Goal: Transaction & Acquisition: Purchase product/service

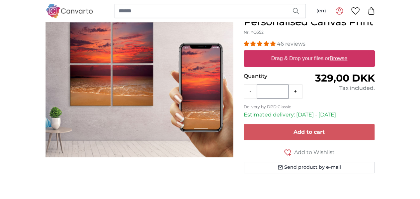
scroll to position [66, 0]
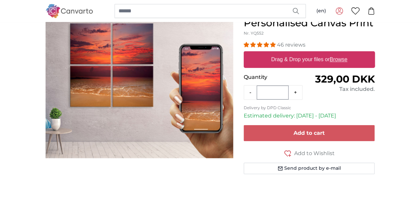
click at [338, 66] on label "Drag & Drop your files or Browse" at bounding box center [309, 59] width 81 height 13
click at [338, 53] on input "Drag & Drop your files or Browse" at bounding box center [309, 52] width 131 height 2
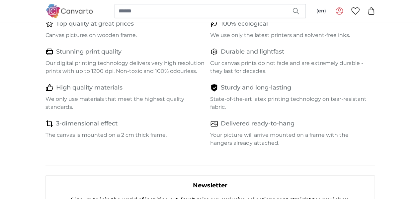
scroll to position [266, 0]
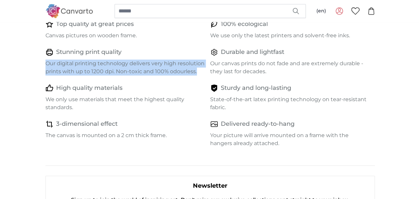
drag, startPoint x: 3, startPoint y: 96, endPoint x: 137, endPoint y: 106, distance: 134.3
click at [137, 106] on div "Our advantages Top quality at great prices Canvas pictures on wooden frame. 100…" at bounding box center [210, 78] width 340 height 154
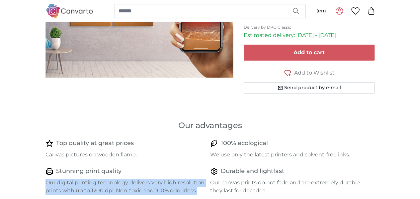
scroll to position [100, 0]
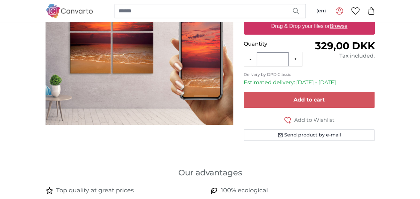
click at [350, 33] on label "Drag & Drop your files or Browse" at bounding box center [309, 26] width 81 height 13
click at [358, 20] on input "Drag & Drop your files or Browse" at bounding box center [309, 19] width 131 height 2
type input "**********"
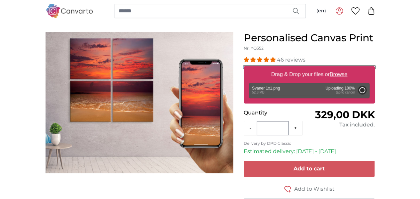
scroll to position [66, 0]
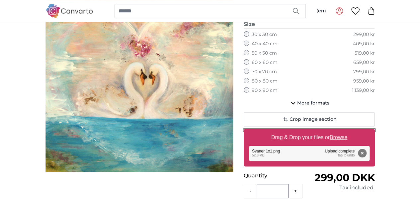
scroll to position [66, 0]
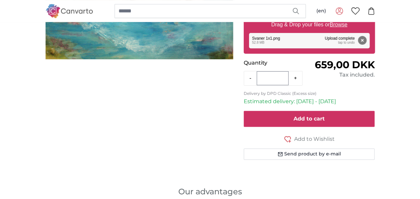
scroll to position [199, 0]
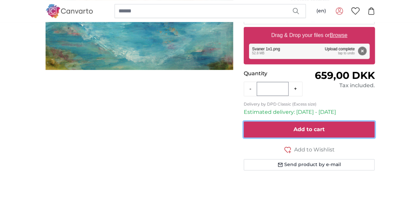
click at [350, 137] on button "Add to cart" at bounding box center [309, 129] width 131 height 16
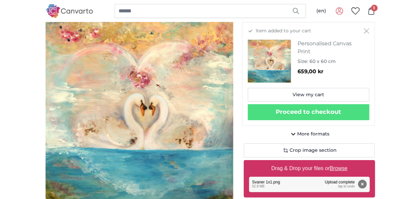
scroll to position [133, 0]
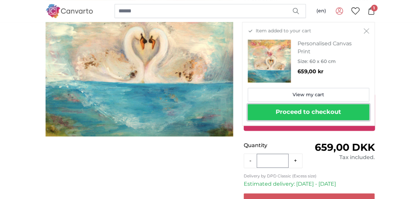
click at [348, 111] on button "Proceed to checkout" at bounding box center [309, 112] width 122 height 16
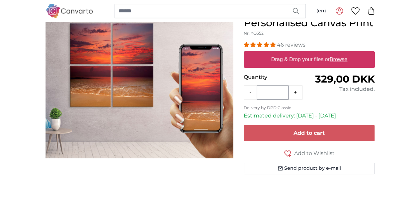
click at [338, 66] on label "Drag & Drop your files or Browse" at bounding box center [309, 59] width 81 height 13
click at [338, 53] on input "Drag & Drop your files or Browse" at bounding box center [309, 52] width 131 height 2
type input "**********"
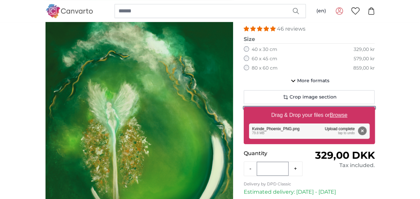
scroll to position [33, 0]
